Goal: Transaction & Acquisition: Purchase product/service

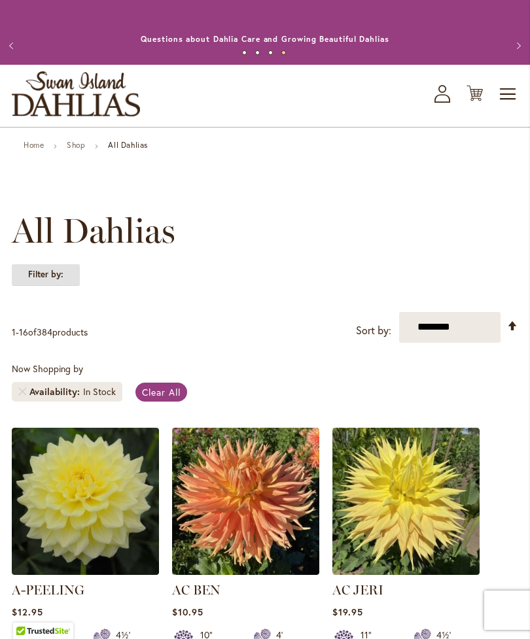
click at [65, 286] on strong "Filter by:" at bounding box center [46, 275] width 68 height 22
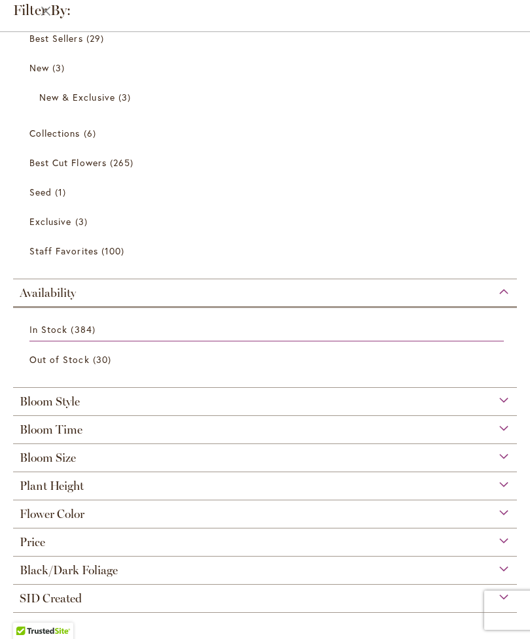
click at [498, 393] on div "Bloom Style" at bounding box center [264, 398] width 503 height 21
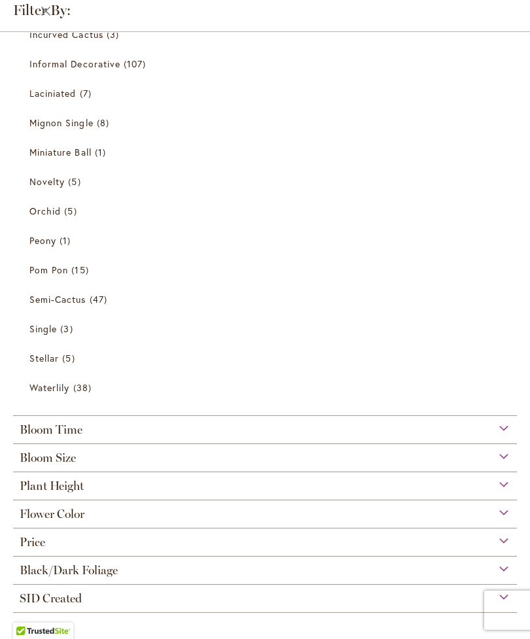
scroll to position [602, 0]
click at [507, 449] on div "Bloom Size" at bounding box center [264, 454] width 503 height 21
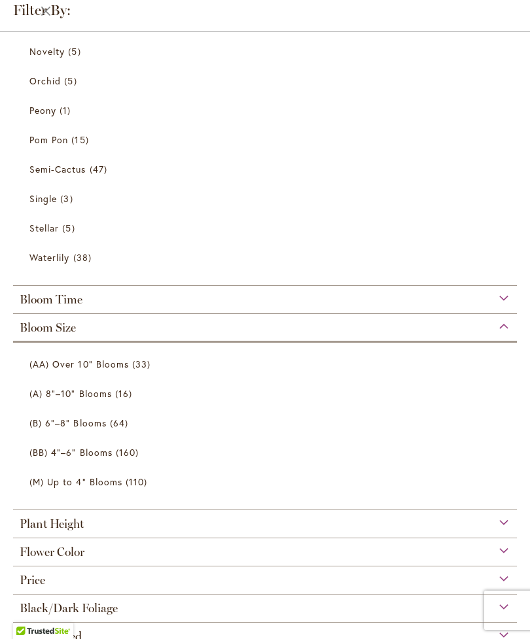
scroll to position [730, 0]
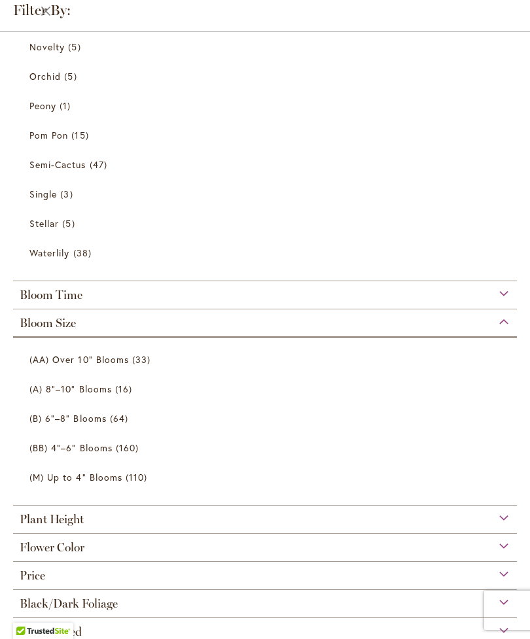
click at [142, 362] on span "33 items" at bounding box center [143, 359] width 22 height 14
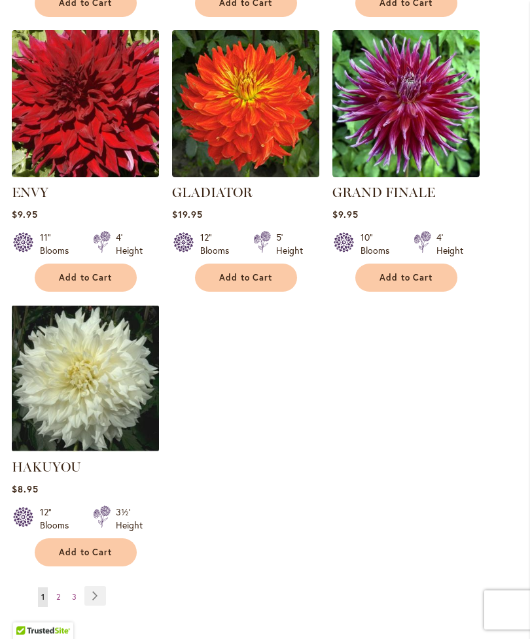
scroll to position [1514, 0]
click at [101, 606] on link "Page Next" at bounding box center [95, 596] width 22 height 20
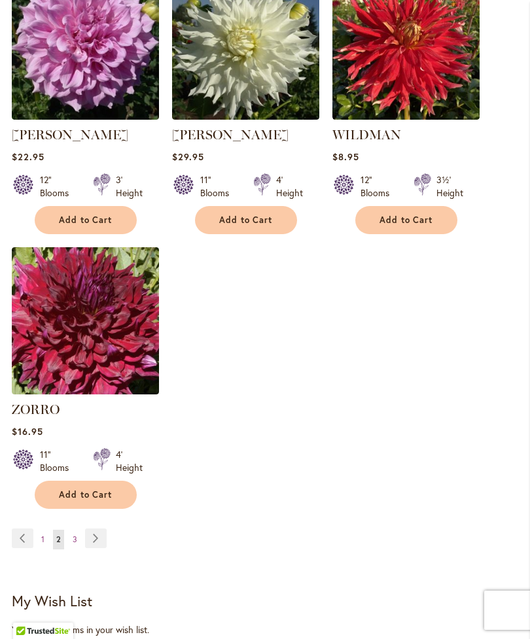
scroll to position [1582, 0]
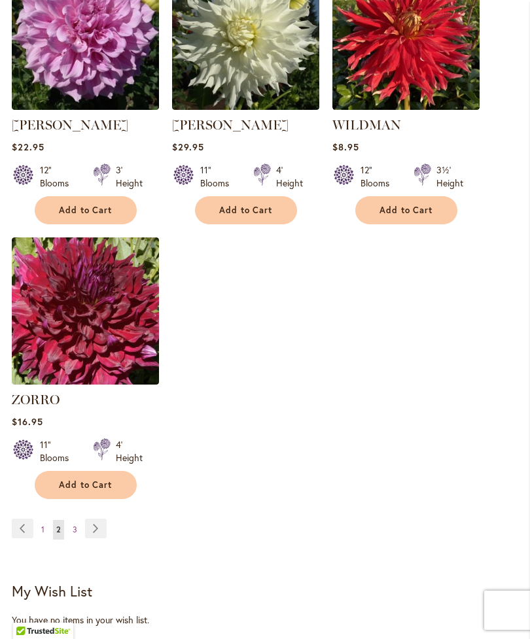
click at [103, 519] on link "Page Next" at bounding box center [96, 529] width 22 height 20
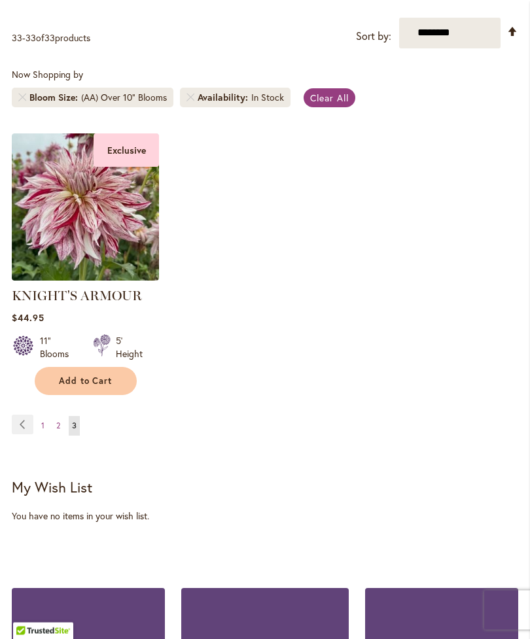
scroll to position [292, 0]
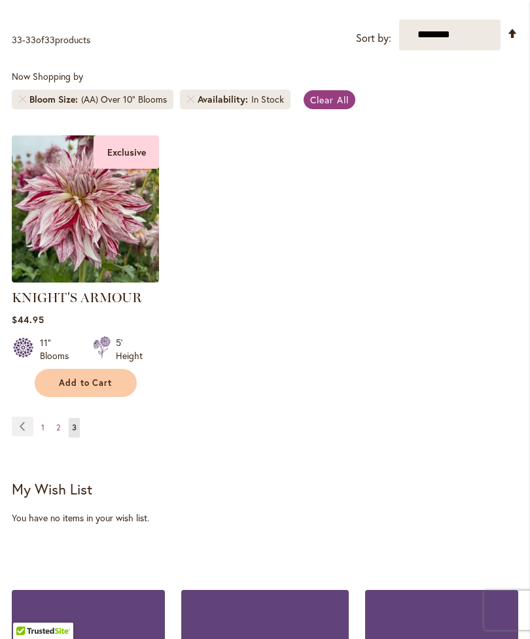
click at [58, 432] on span "2" at bounding box center [58, 427] width 4 height 10
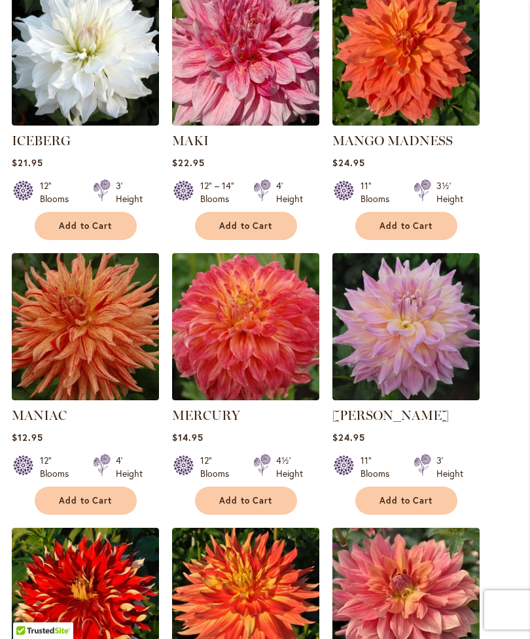
scroll to position [403, 0]
